Goal: Navigation & Orientation: Find specific page/section

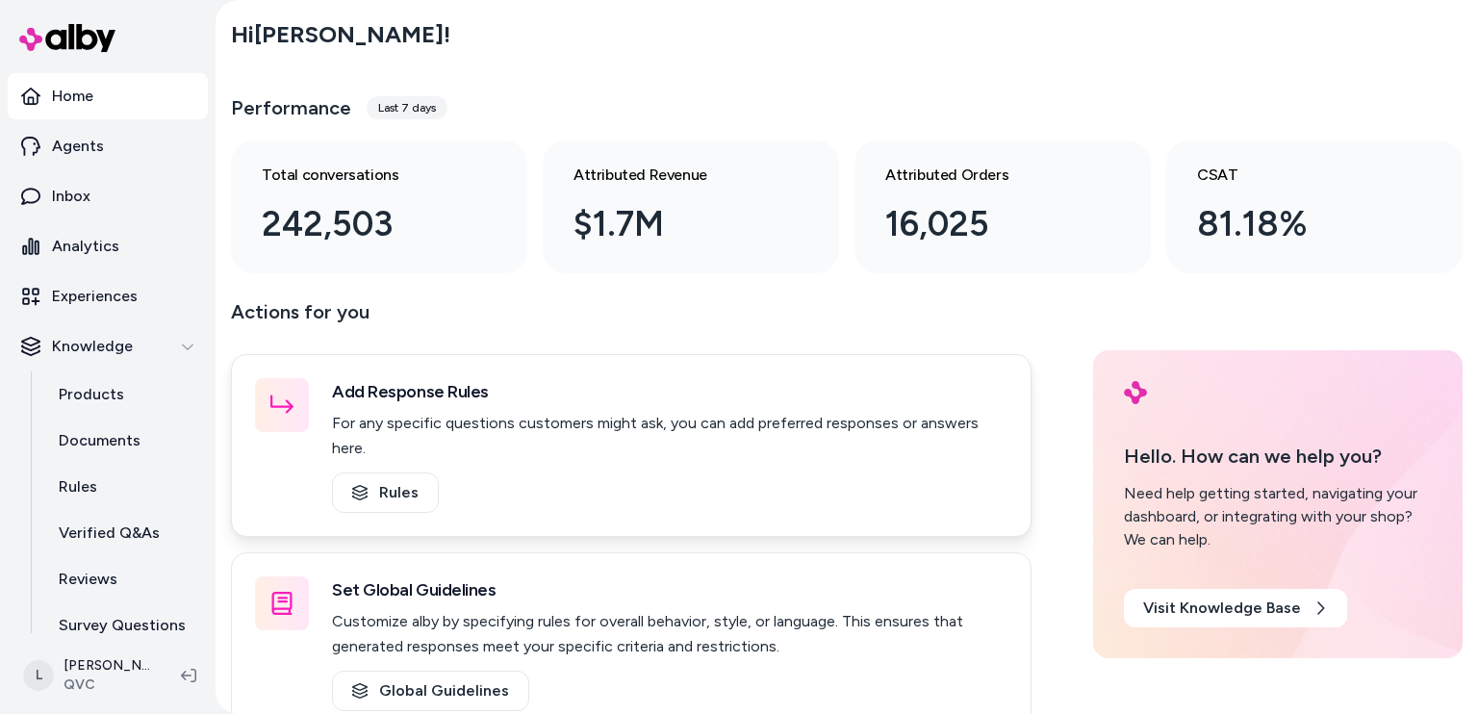
drag, startPoint x: 277, startPoint y: 26, endPoint x: 584, endPoint y: 503, distance: 567.4
click at [584, 503] on div "Add Response Rules For any specific questions customers might ask, you can add …" at bounding box center [631, 445] width 800 height 183
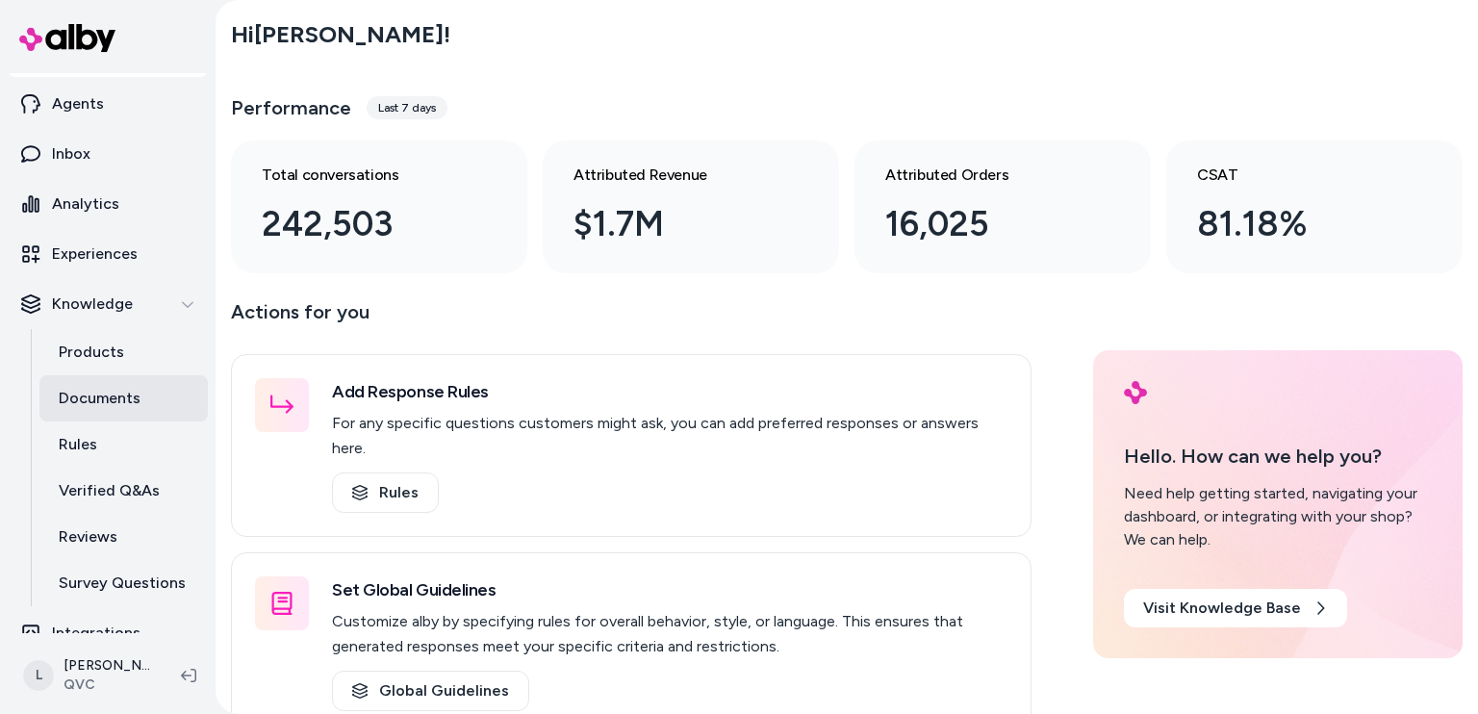
scroll to position [65, 0]
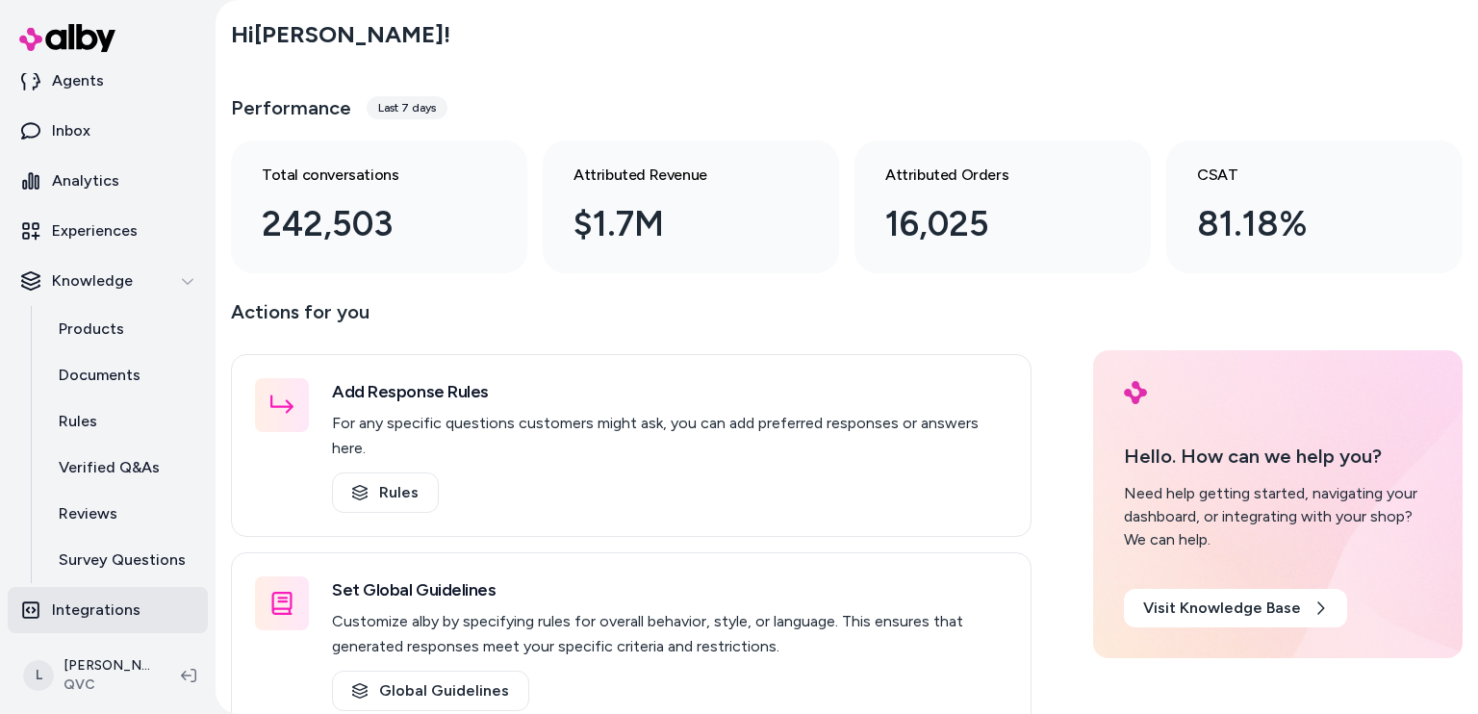
click at [150, 608] on link "Integrations" at bounding box center [108, 610] width 200 height 46
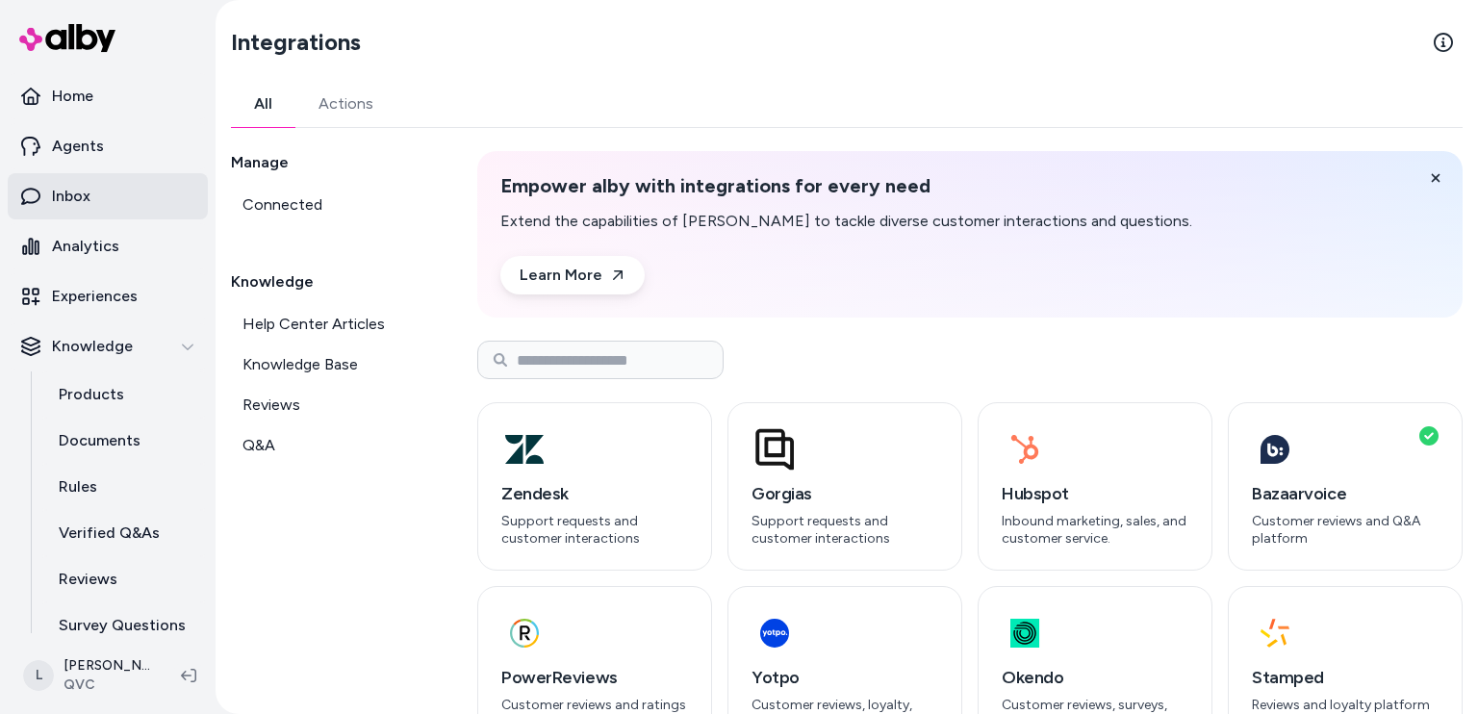
click at [76, 190] on p "Inbox" at bounding box center [71, 196] width 38 height 23
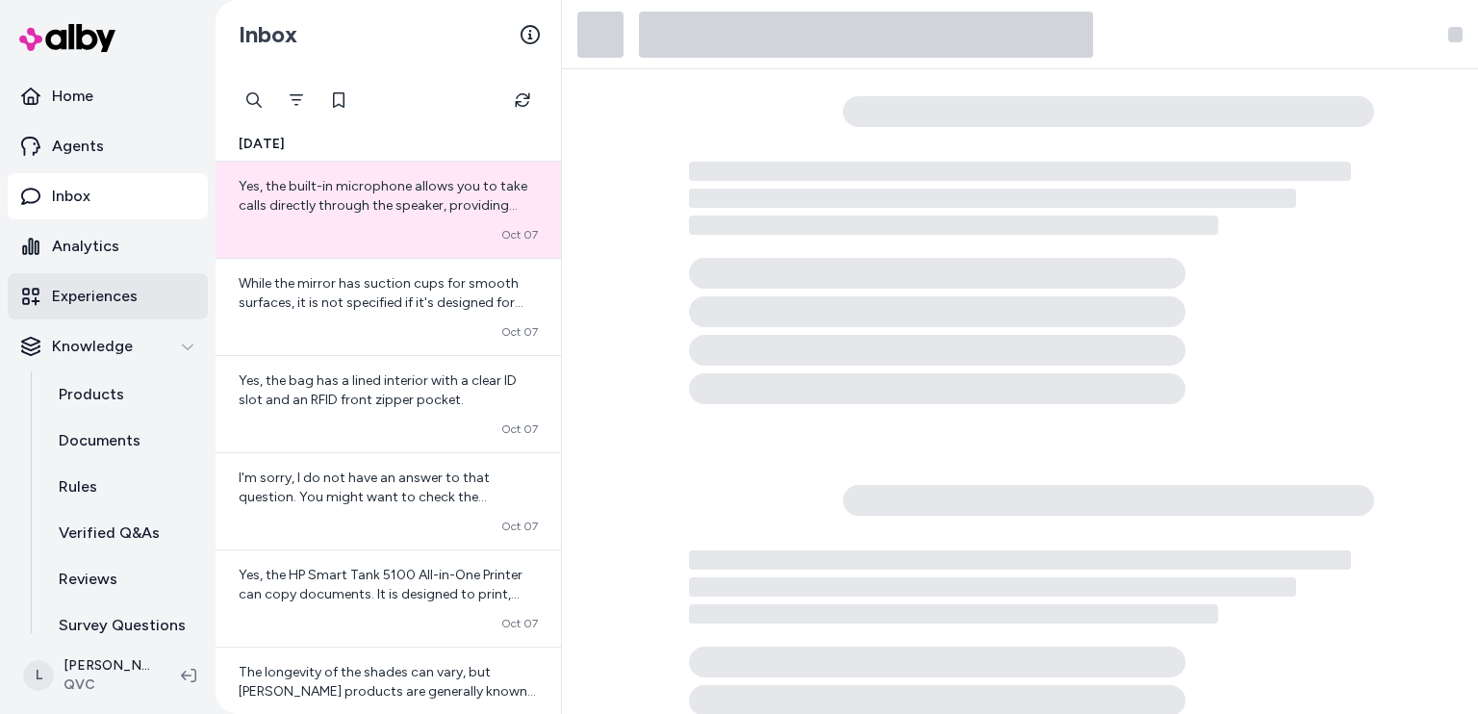
click at [97, 299] on p "Experiences" at bounding box center [95, 296] width 86 height 23
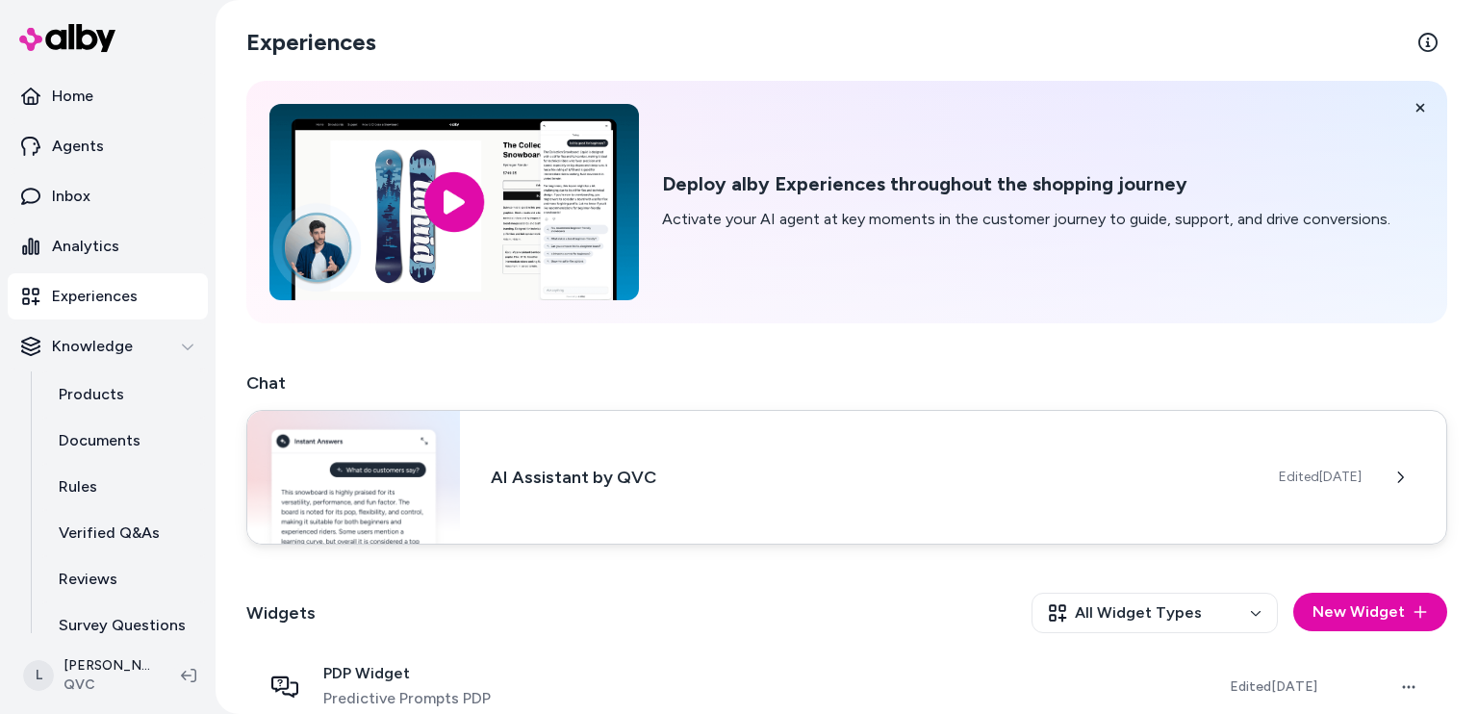
click at [364, 465] on img at bounding box center [353, 477] width 213 height 133
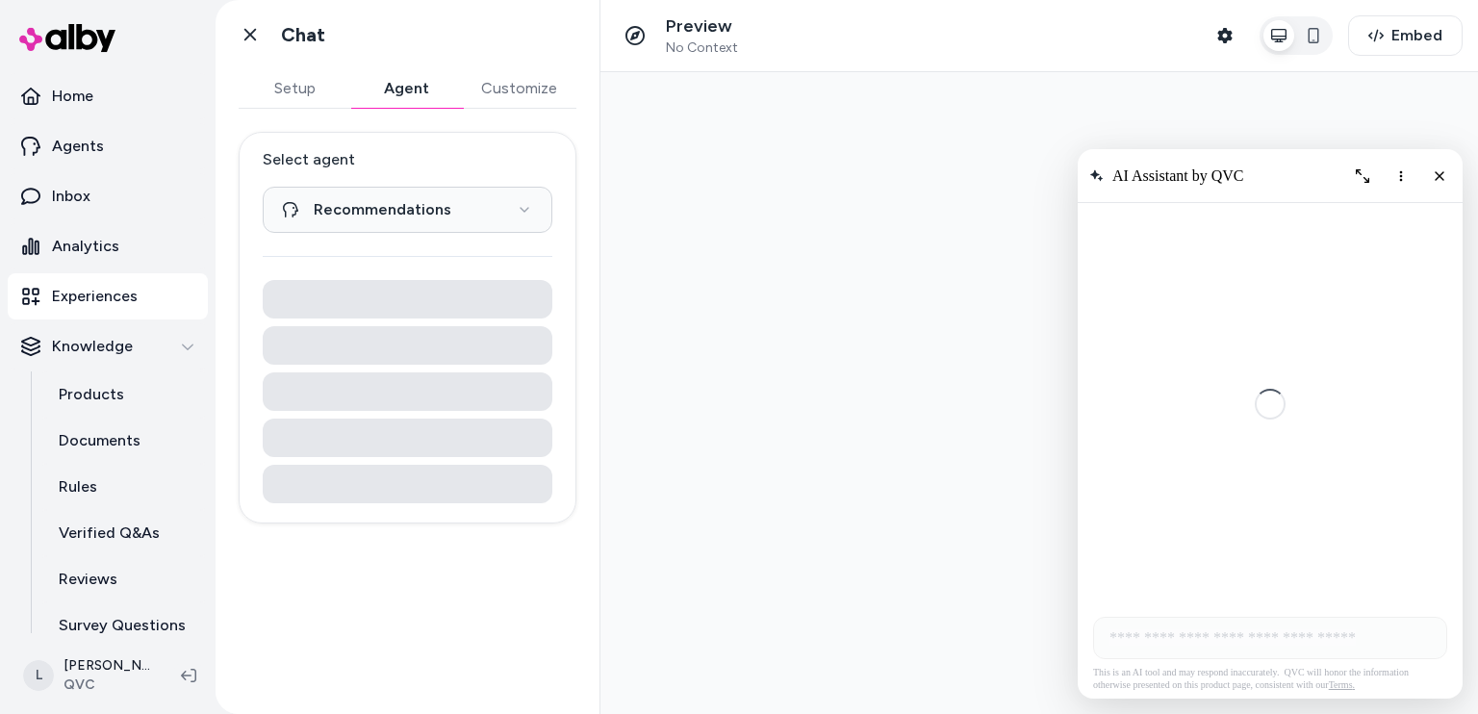
click at [419, 74] on button "Agent" at bounding box center [406, 88] width 112 height 38
click at [1439, 170] on icon "Close chat" at bounding box center [1440, 175] width 16 height 16
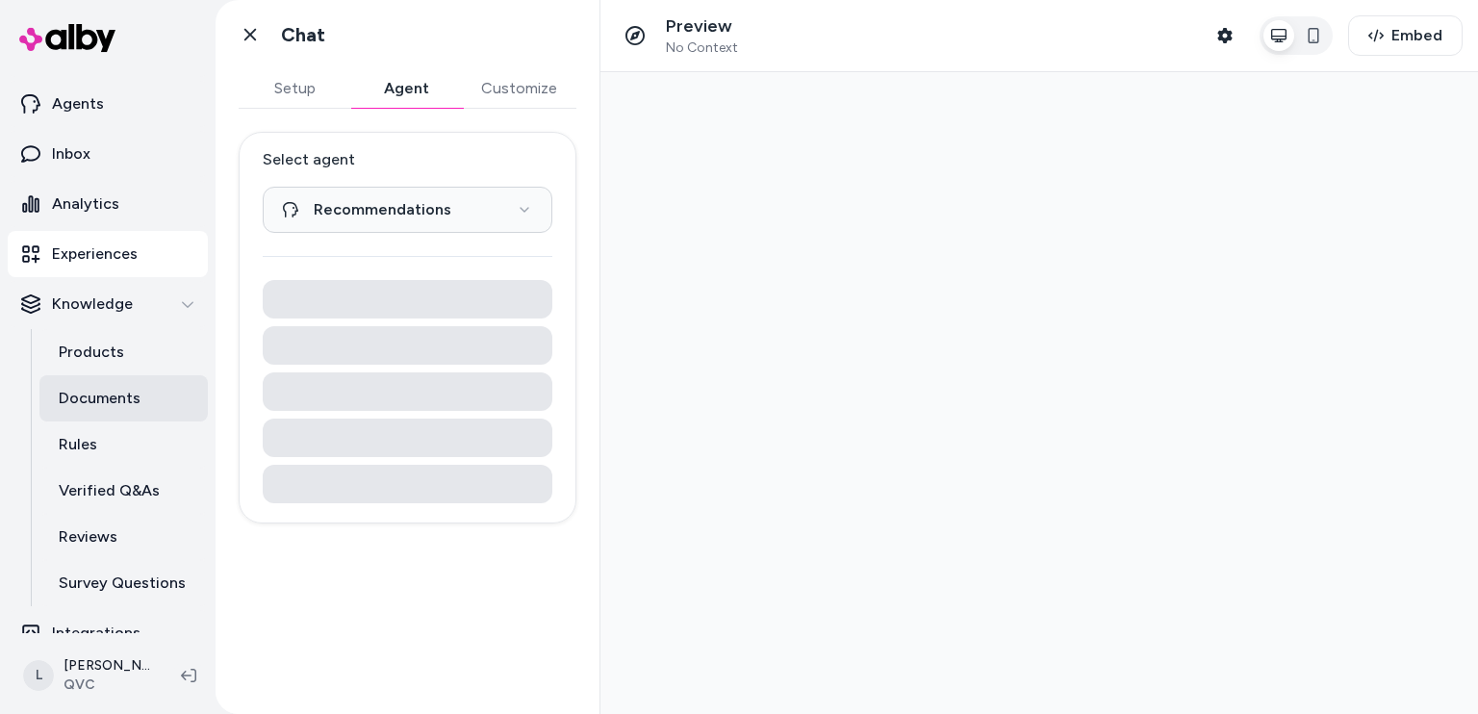
scroll to position [65, 0]
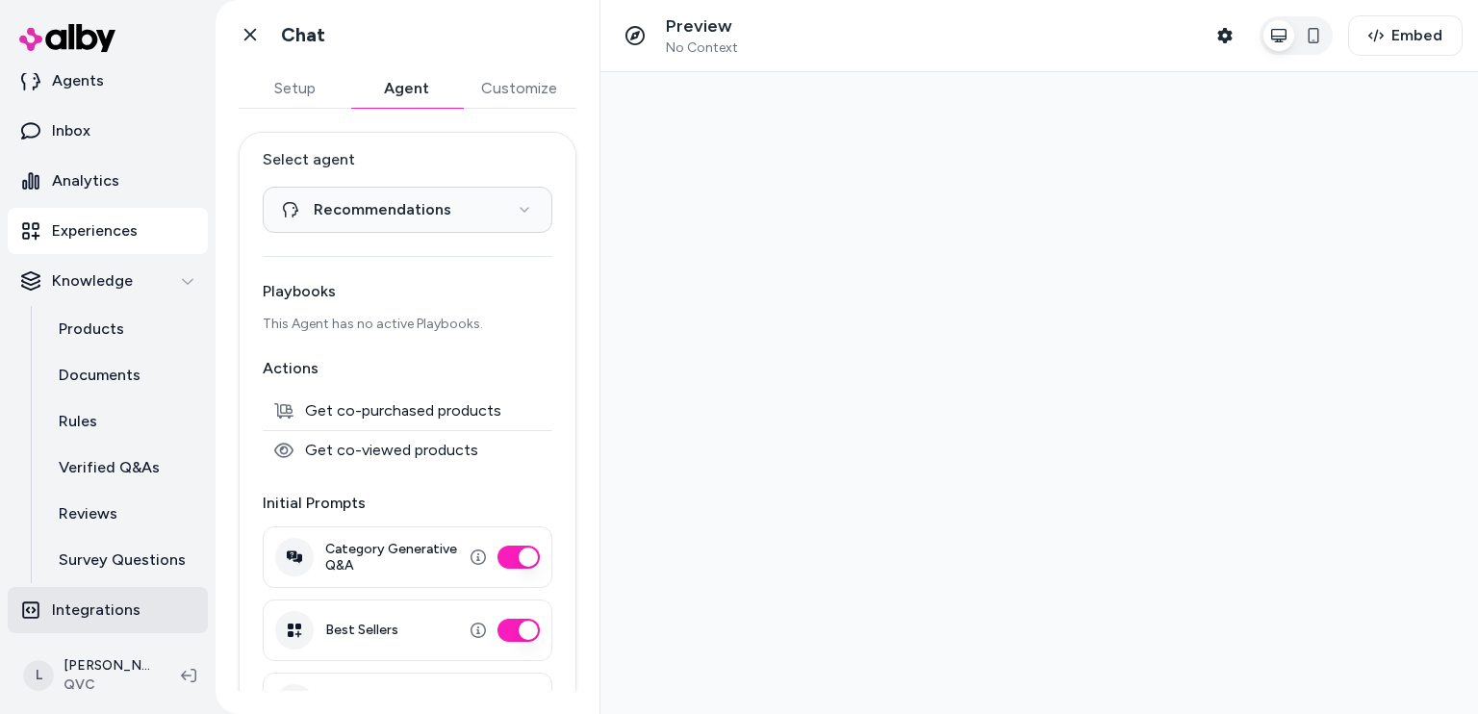
click at [114, 607] on p "Integrations" at bounding box center [96, 609] width 89 height 23
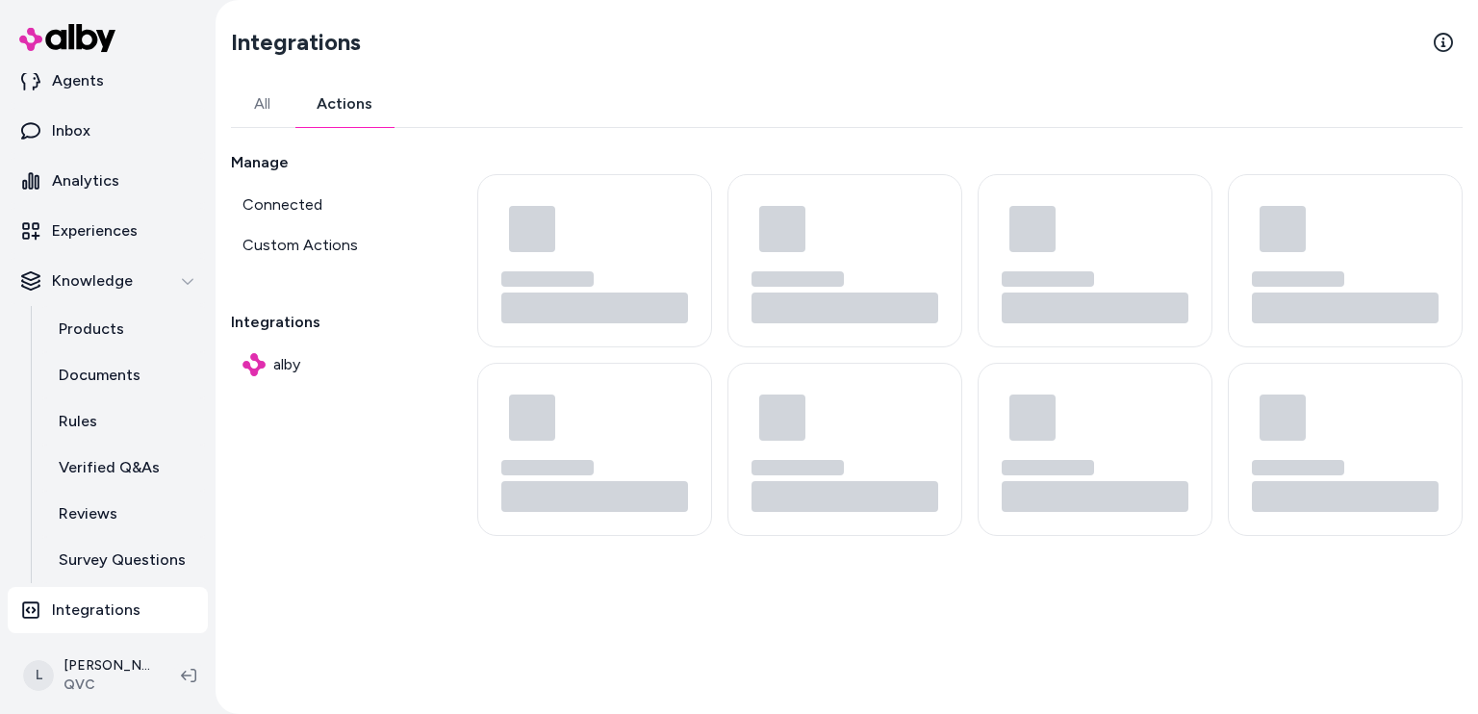
click at [323, 89] on button "Actions" at bounding box center [344, 104] width 102 height 46
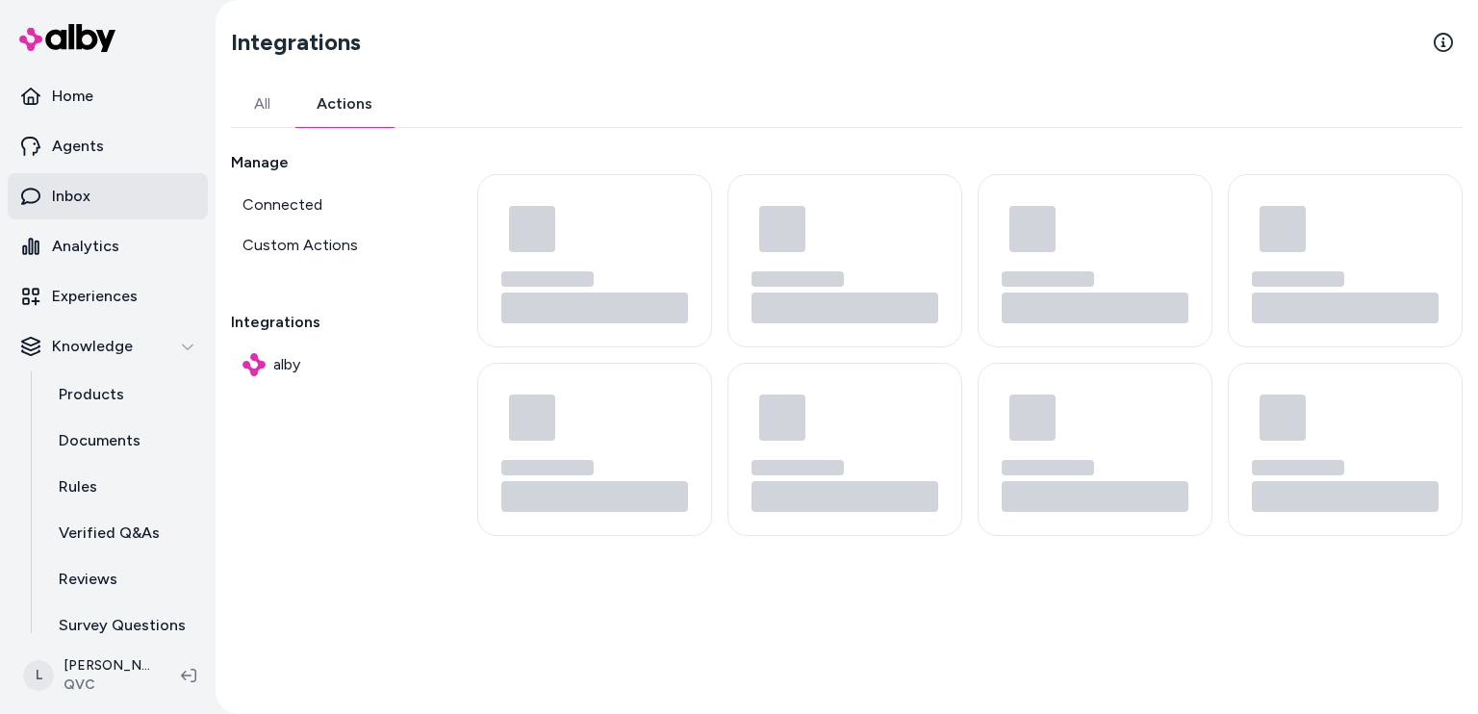
click at [72, 201] on p "Inbox" at bounding box center [71, 196] width 38 height 23
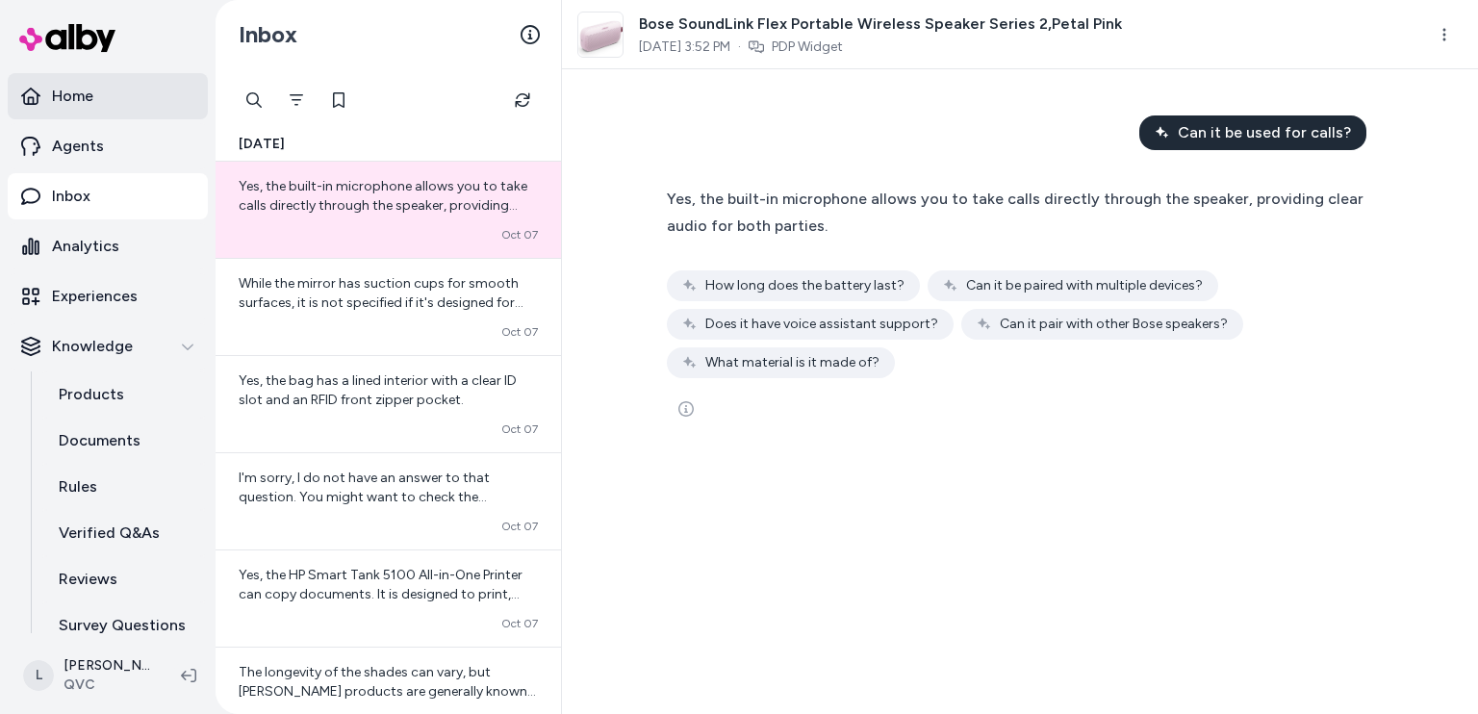
click at [100, 84] on link "Home" at bounding box center [108, 96] width 200 height 46
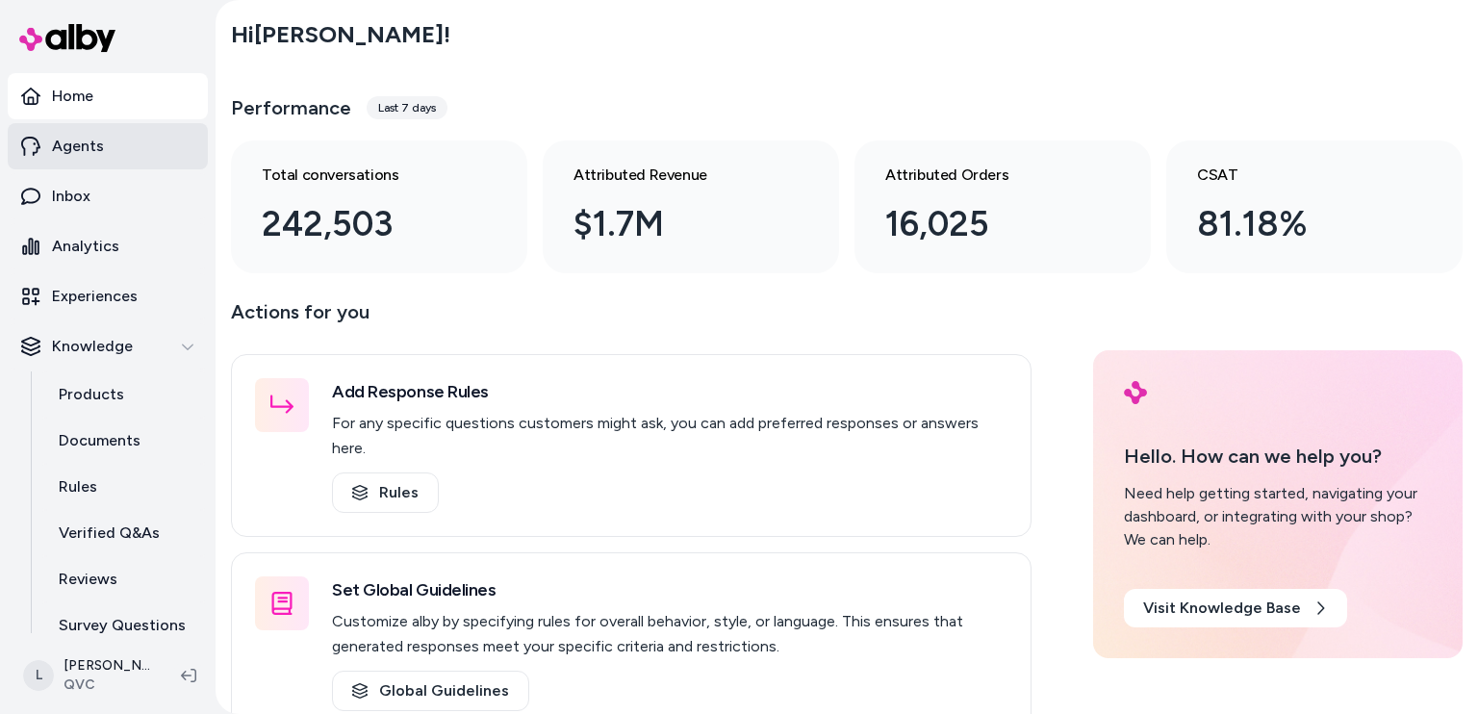
click at [90, 147] on p "Agents" at bounding box center [78, 146] width 52 height 23
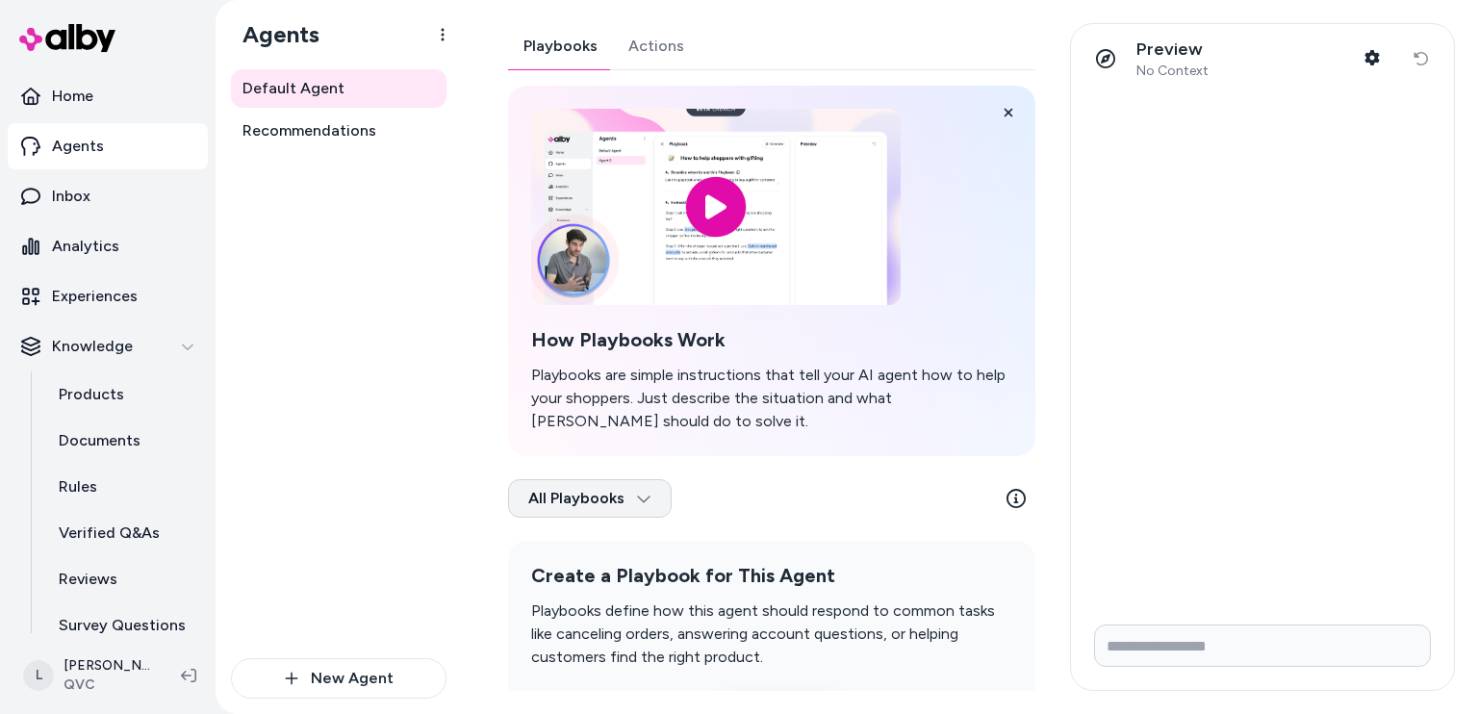
click at [609, 495] on html "Home Agents Inbox Analytics Experiences Knowledge Products Documents Rules Veri…" at bounding box center [739, 357] width 1478 height 714
drag, startPoint x: 711, startPoint y: 469, endPoint x: 729, endPoint y: 465, distance: 18.7
click at [712, 469] on html "Home Agents Inbox Analytics Experiences Knowledge Products Documents Rules Veri…" at bounding box center [739, 357] width 1478 height 714
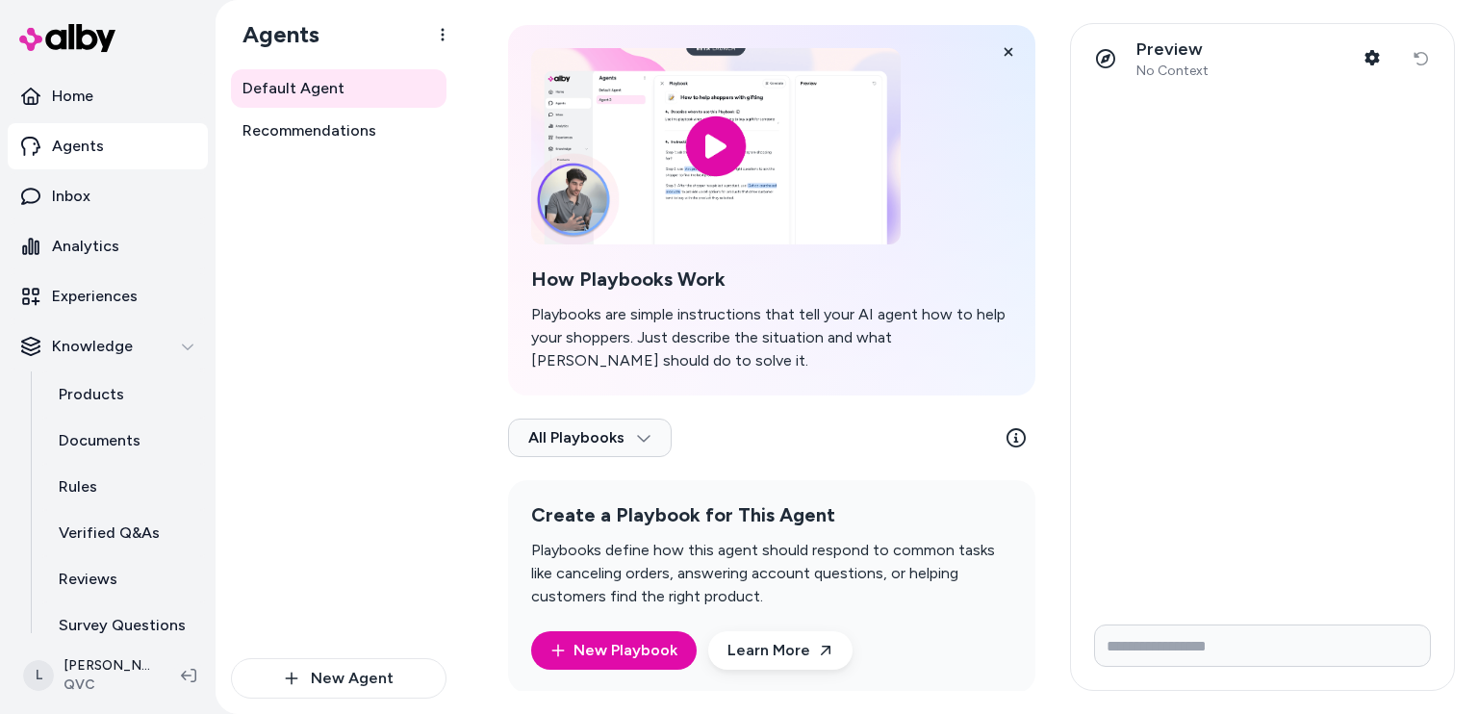
scroll to position [85, 0]
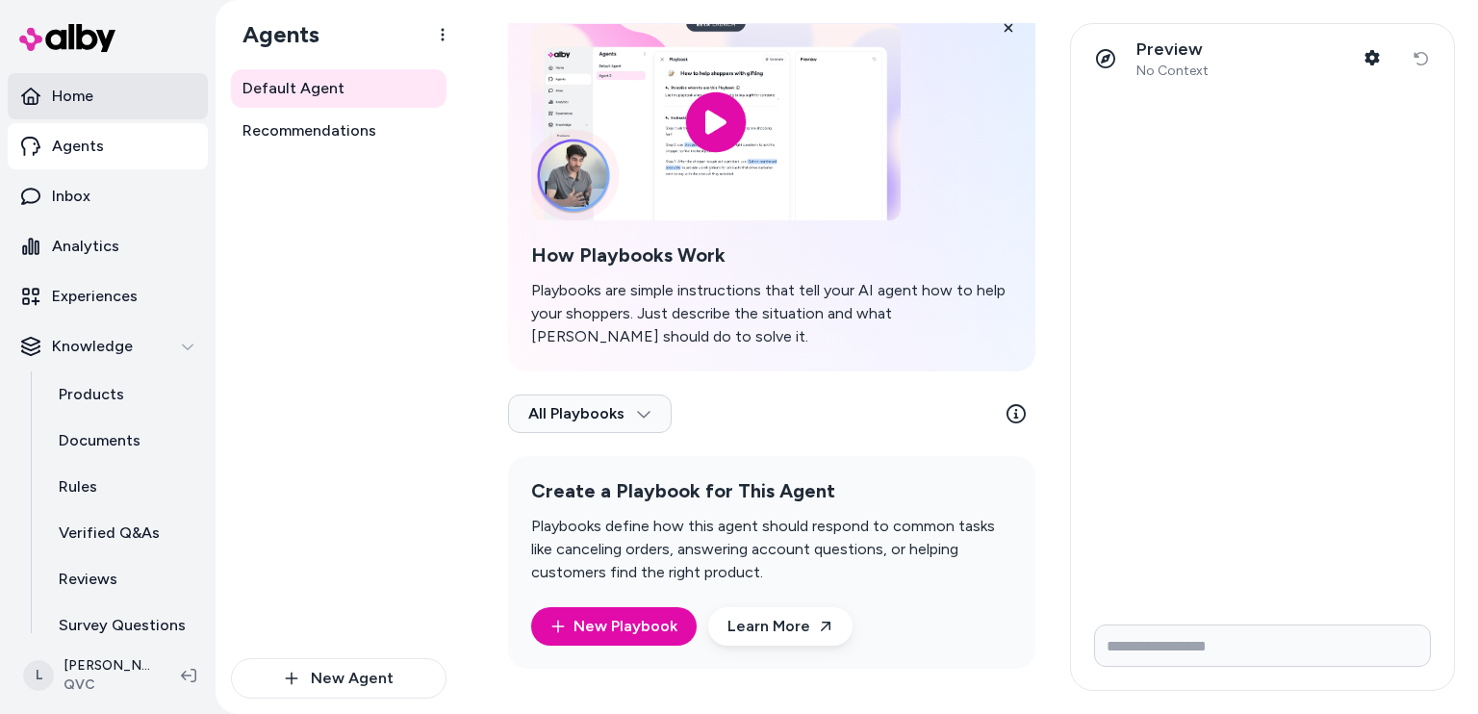
click at [70, 99] on p "Home" at bounding box center [72, 96] width 41 height 23
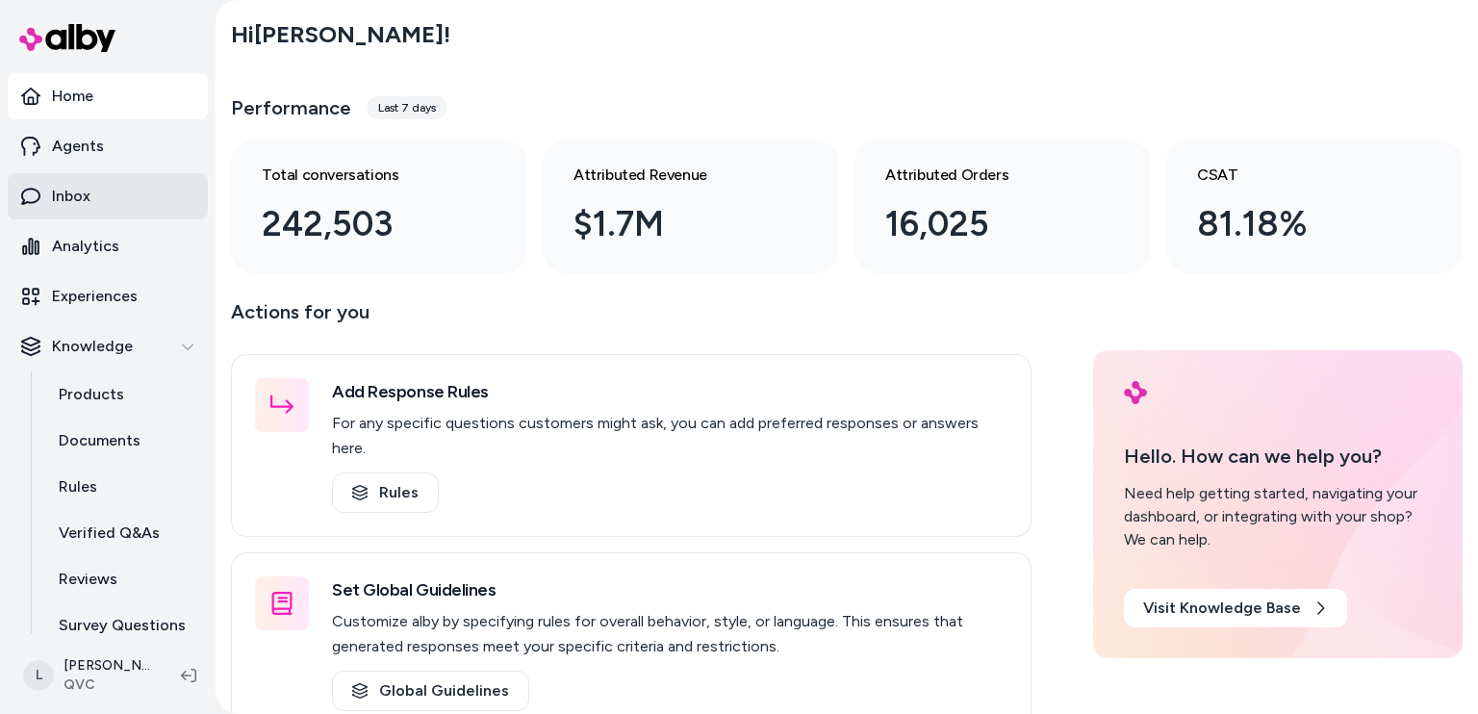
click at [77, 198] on p "Inbox" at bounding box center [71, 196] width 38 height 23
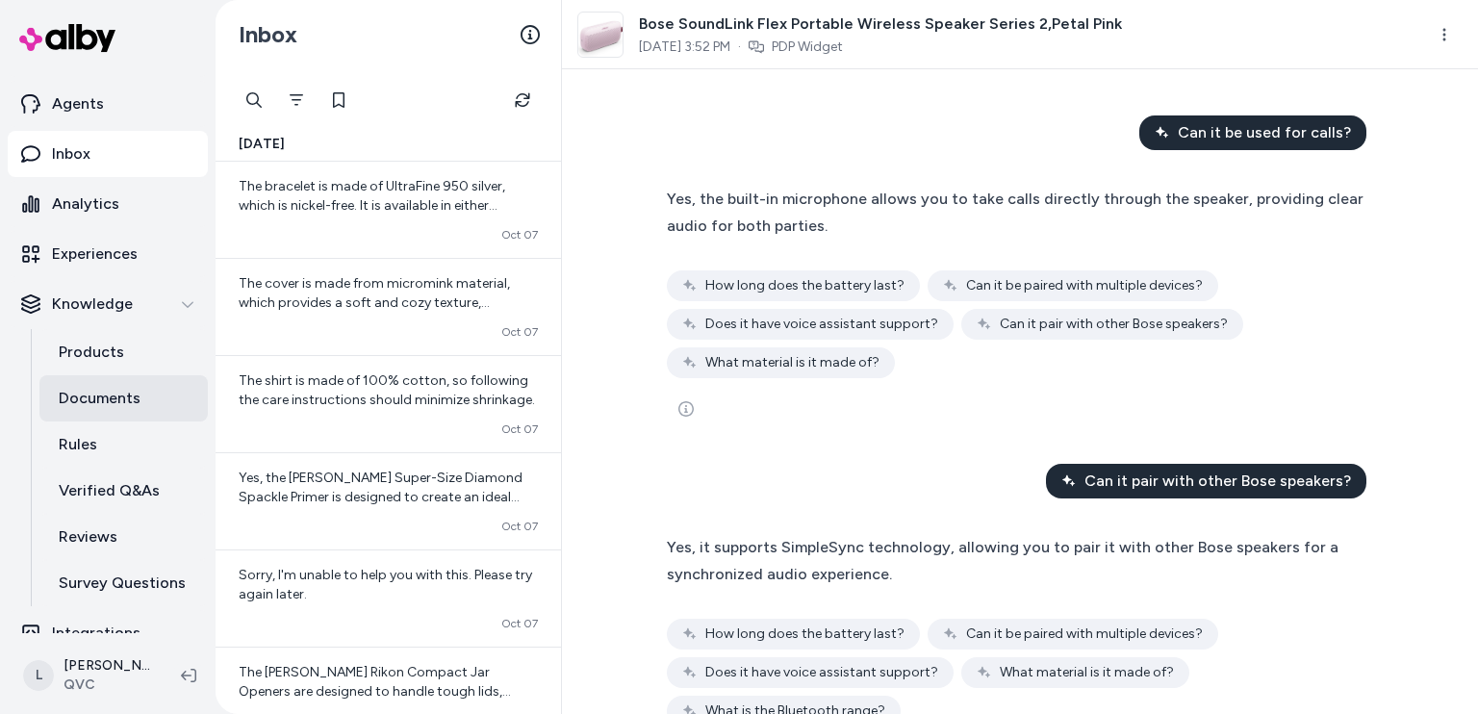
scroll to position [65, 0]
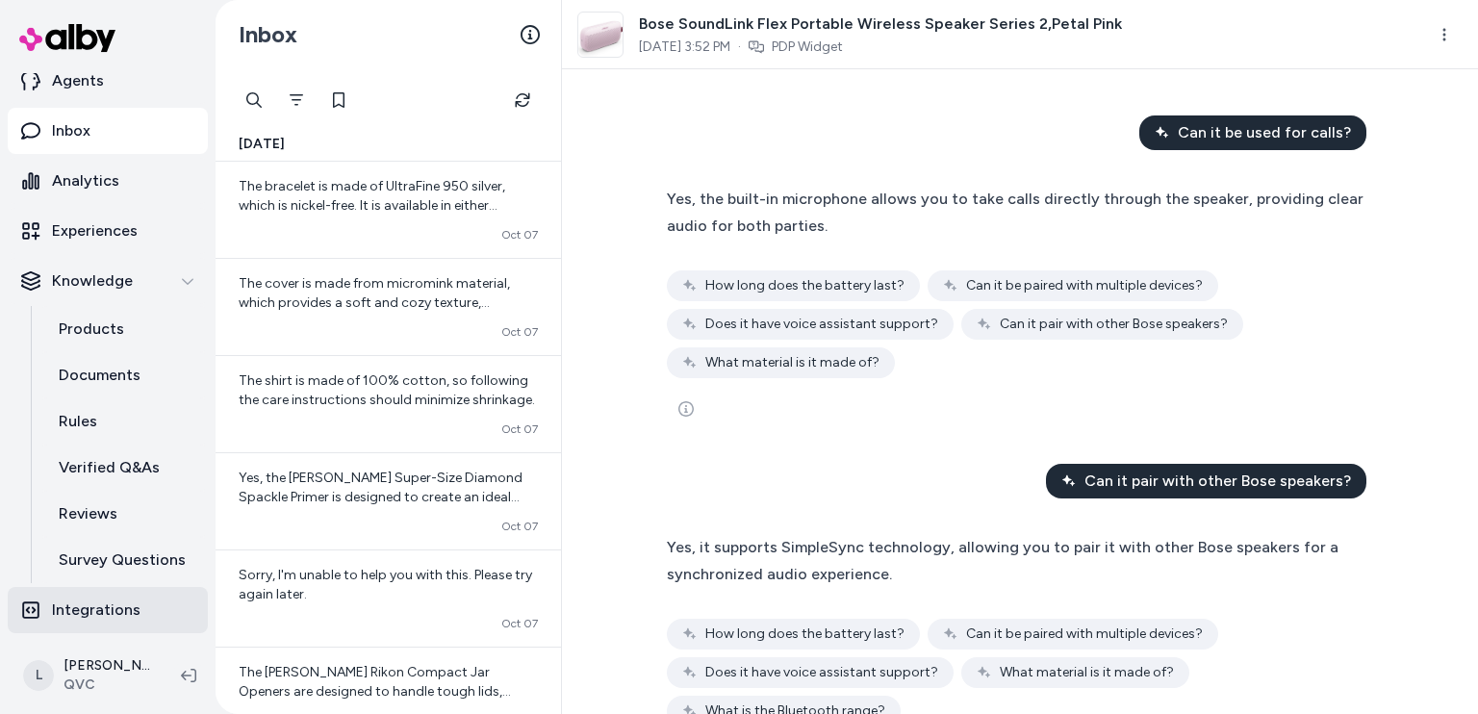
click at [113, 622] on link "Integrations" at bounding box center [108, 610] width 200 height 46
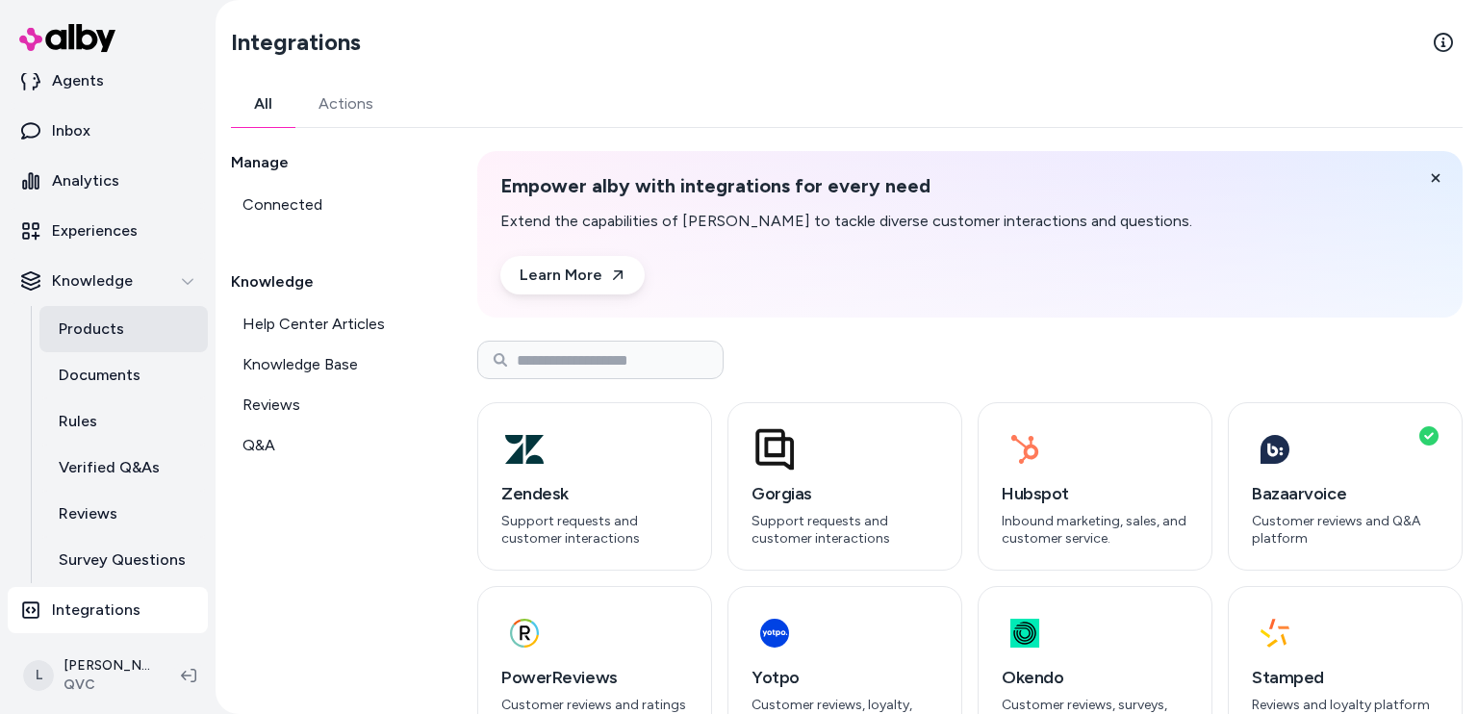
click at [81, 327] on p "Products" at bounding box center [91, 328] width 65 height 23
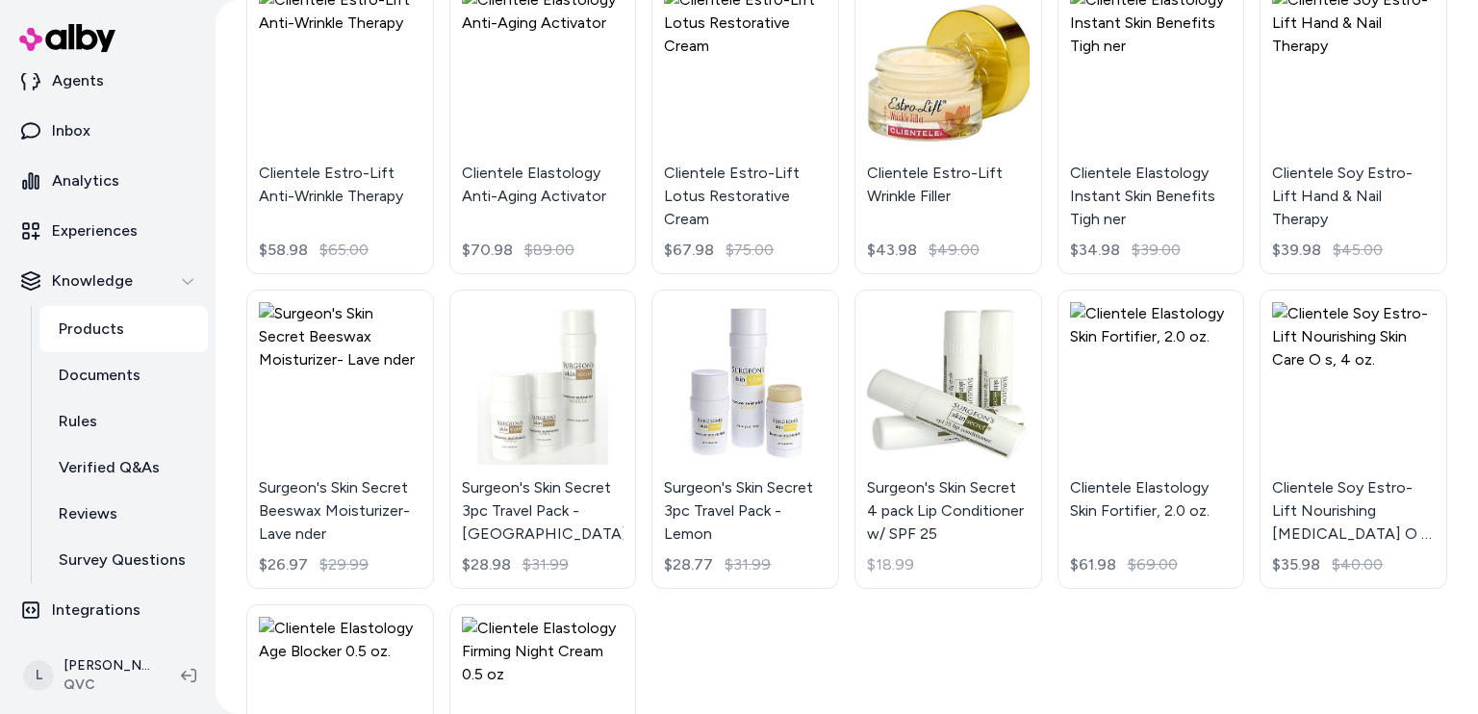
scroll to position [794, 0]
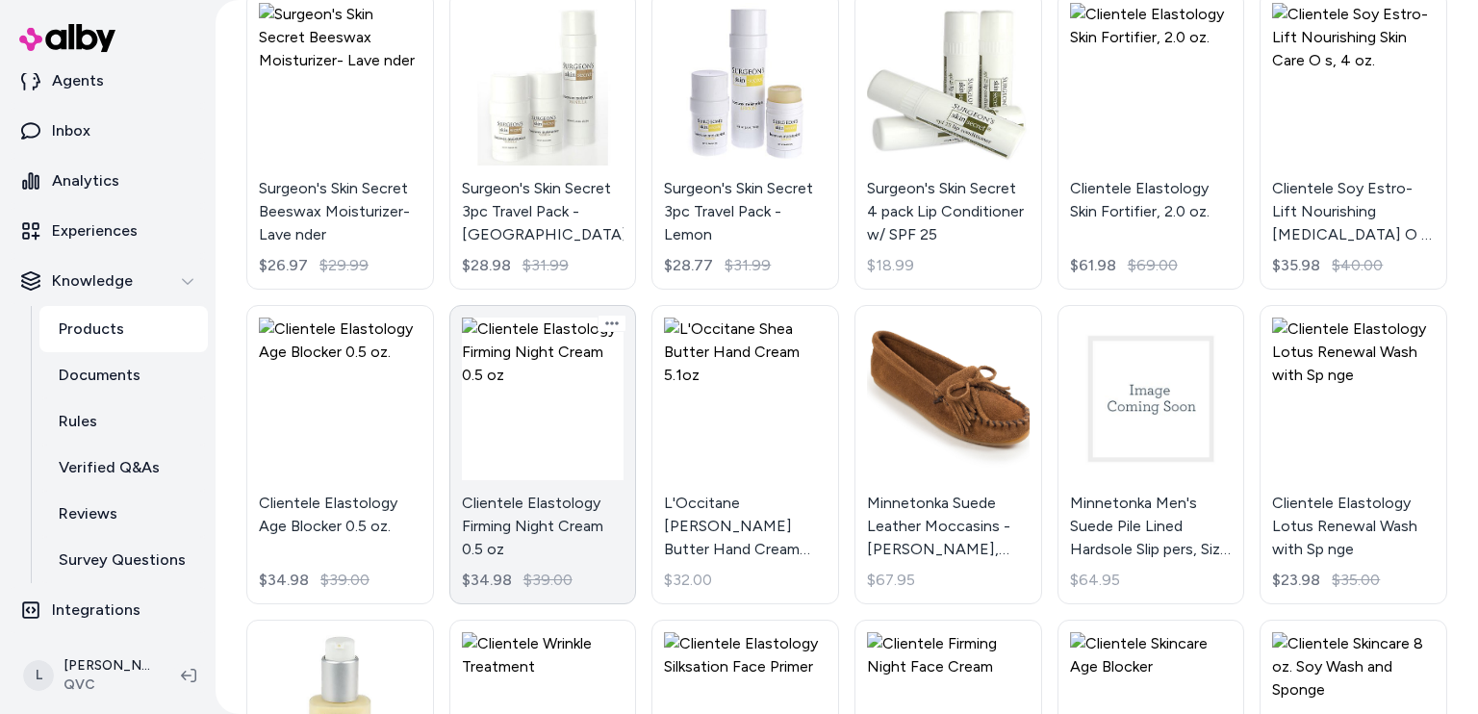
click at [518, 376] on link "Clientele Elastology Firming Night Cream 0.5 oz $34.98 $39.00" at bounding box center [543, 454] width 188 height 299
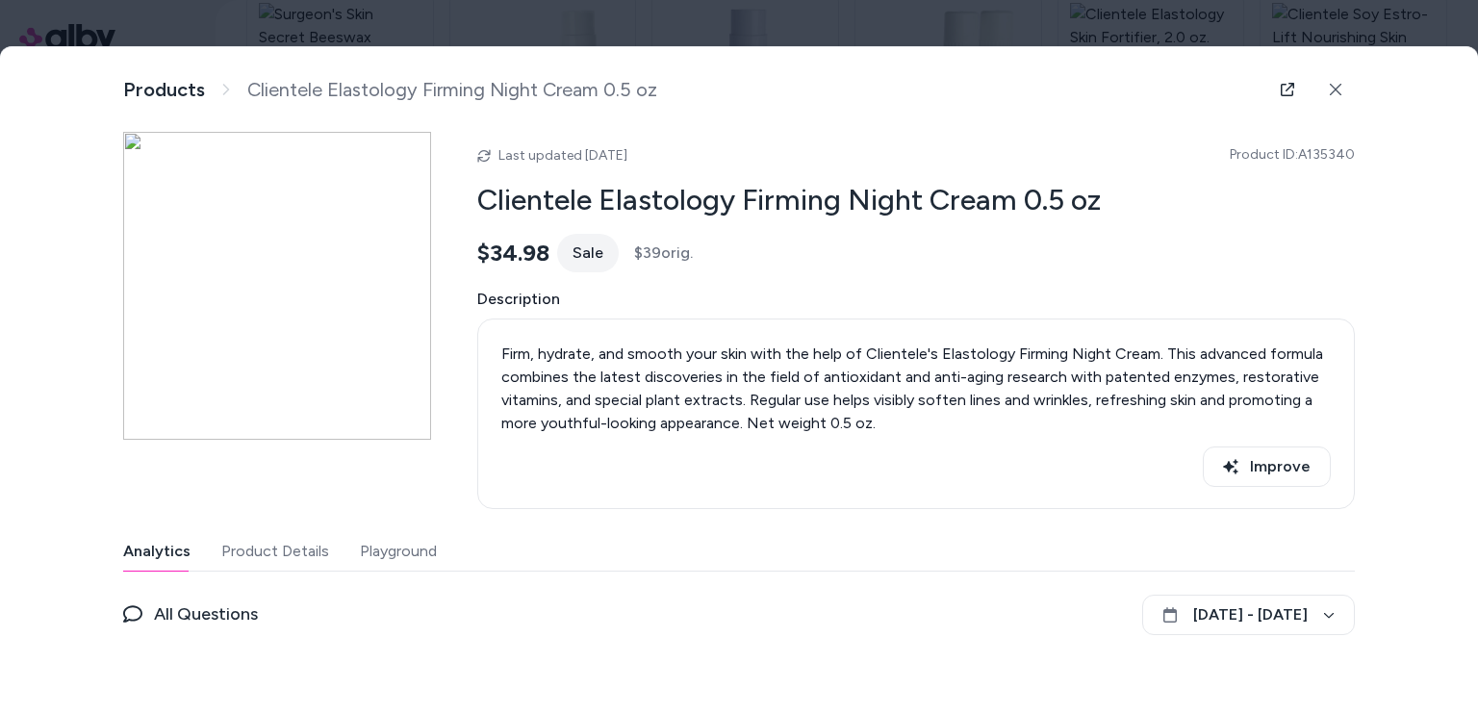
scroll to position [112, 0]
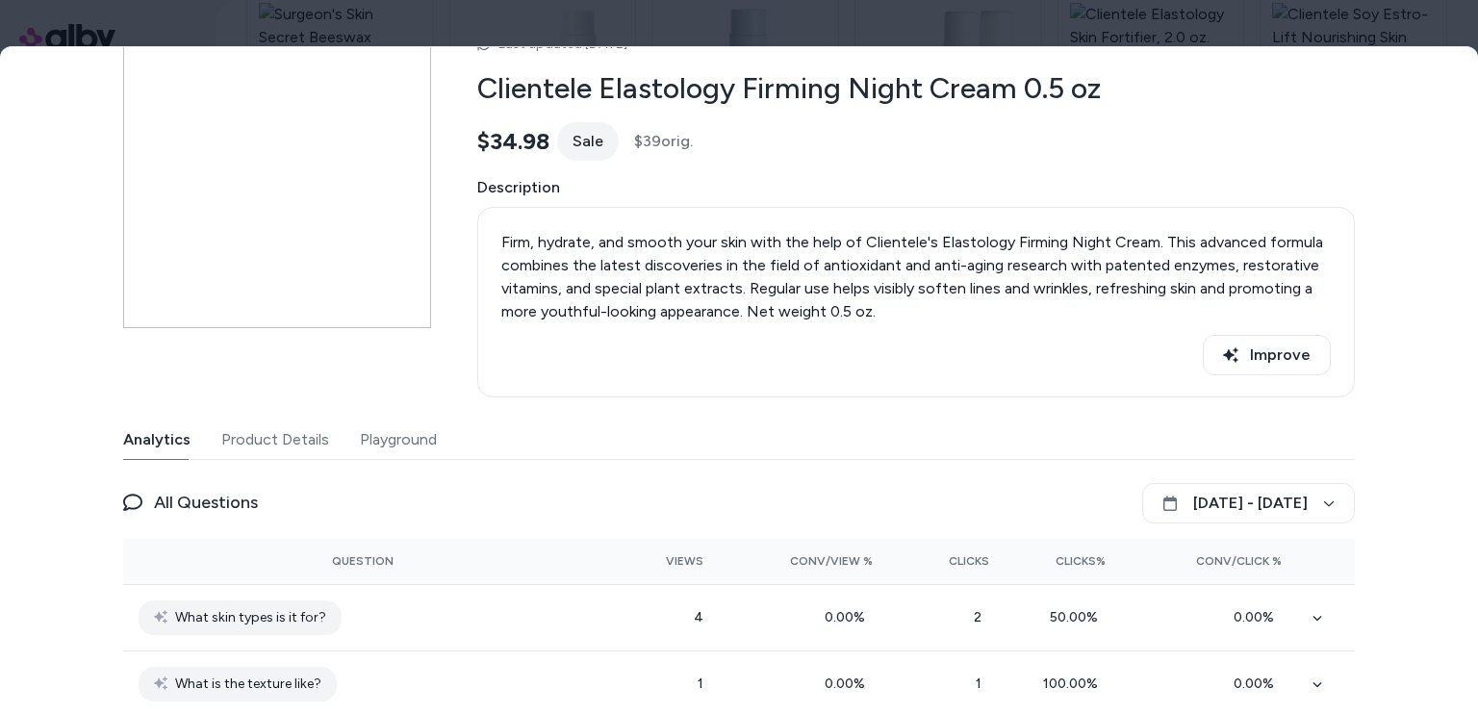
click at [1303, 37] on div at bounding box center [739, 357] width 1478 height 714
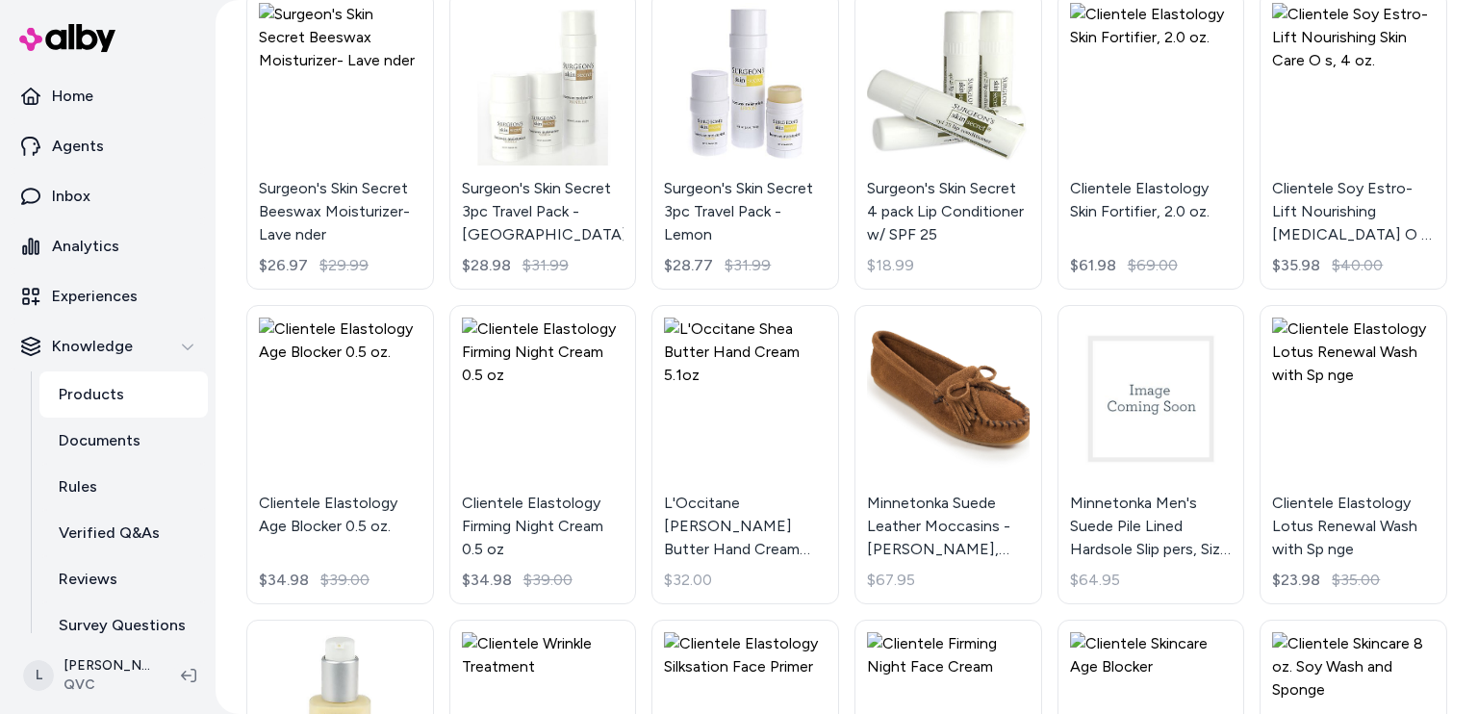
click at [47, 219] on ul "Home Agents Inbox Analytics Experiences Knowledge Products Documents Rules Veri…" at bounding box center [108, 385] width 200 height 625
click at [47, 248] on link "Analytics" at bounding box center [108, 246] width 200 height 46
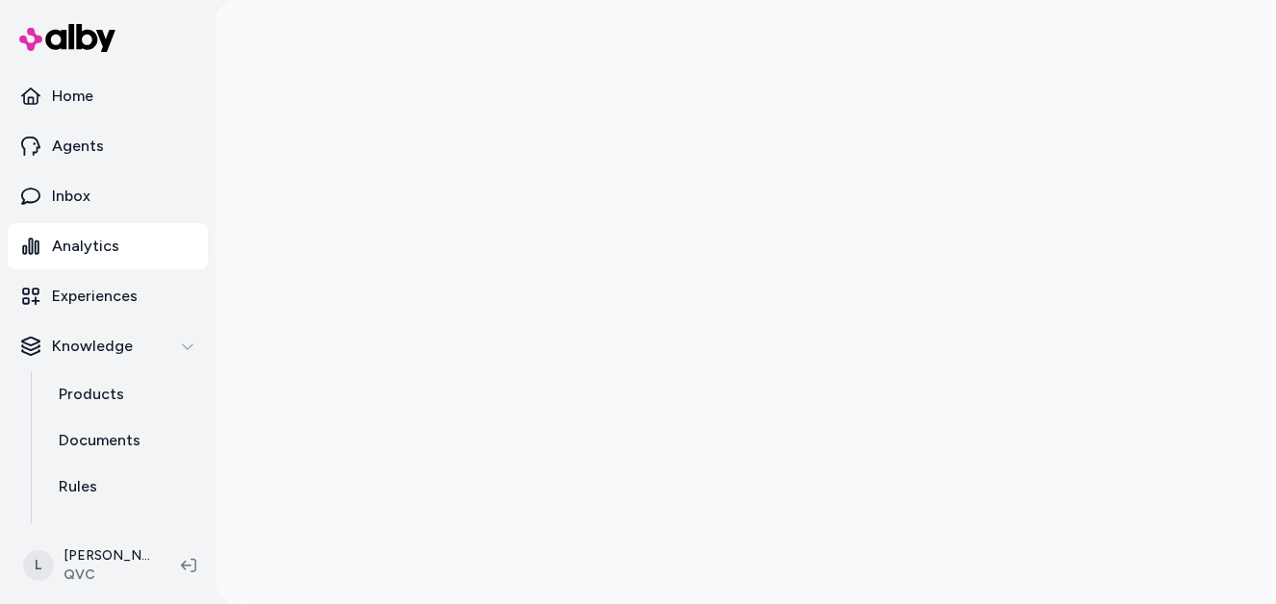
click at [52, 26] on img at bounding box center [67, 38] width 96 height 28
click at [72, 47] on img at bounding box center [67, 38] width 96 height 28
click at [81, 24] on img at bounding box center [67, 38] width 96 height 28
click at [63, 92] on p "Home" at bounding box center [72, 96] width 41 height 23
